Goal: Task Accomplishment & Management: Manage account settings

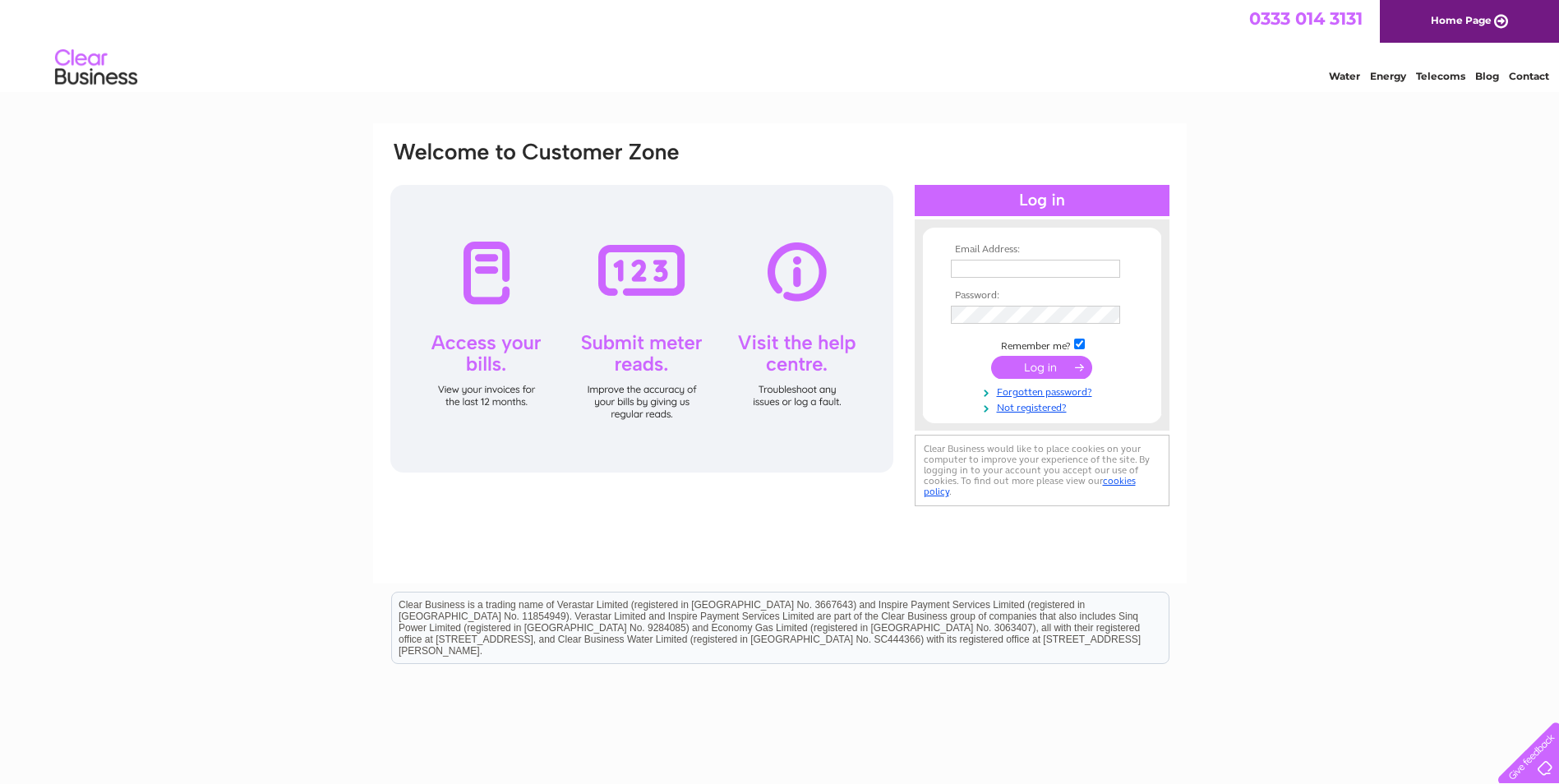
type input "Accounts@loganenergy.com"
click at [1051, 364] on input "submit" at bounding box center [1042, 367] width 101 height 23
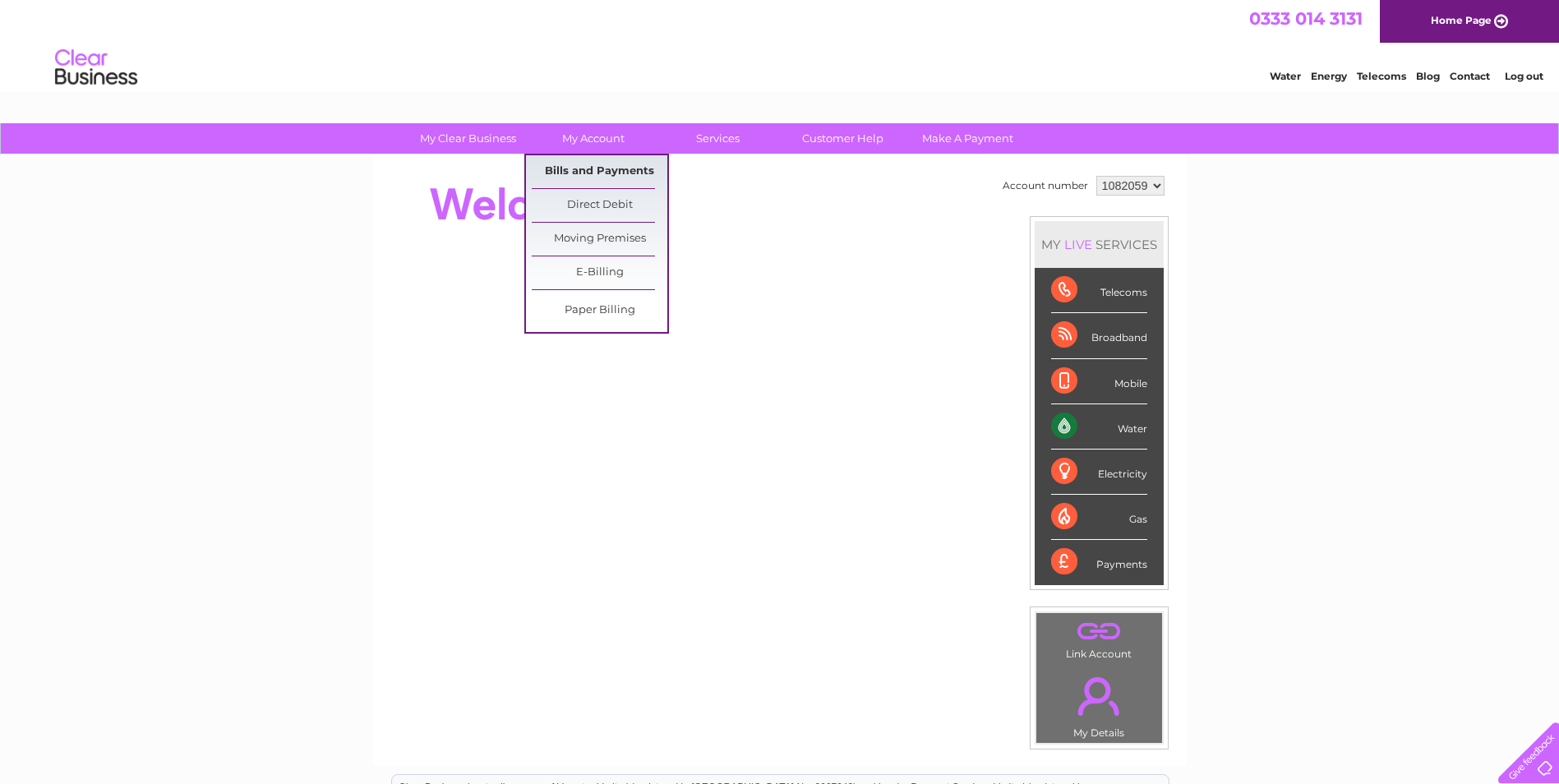
click at [612, 168] on link "Bills and Payments" at bounding box center [599, 171] width 135 height 33
